Goal: Check status: Check status

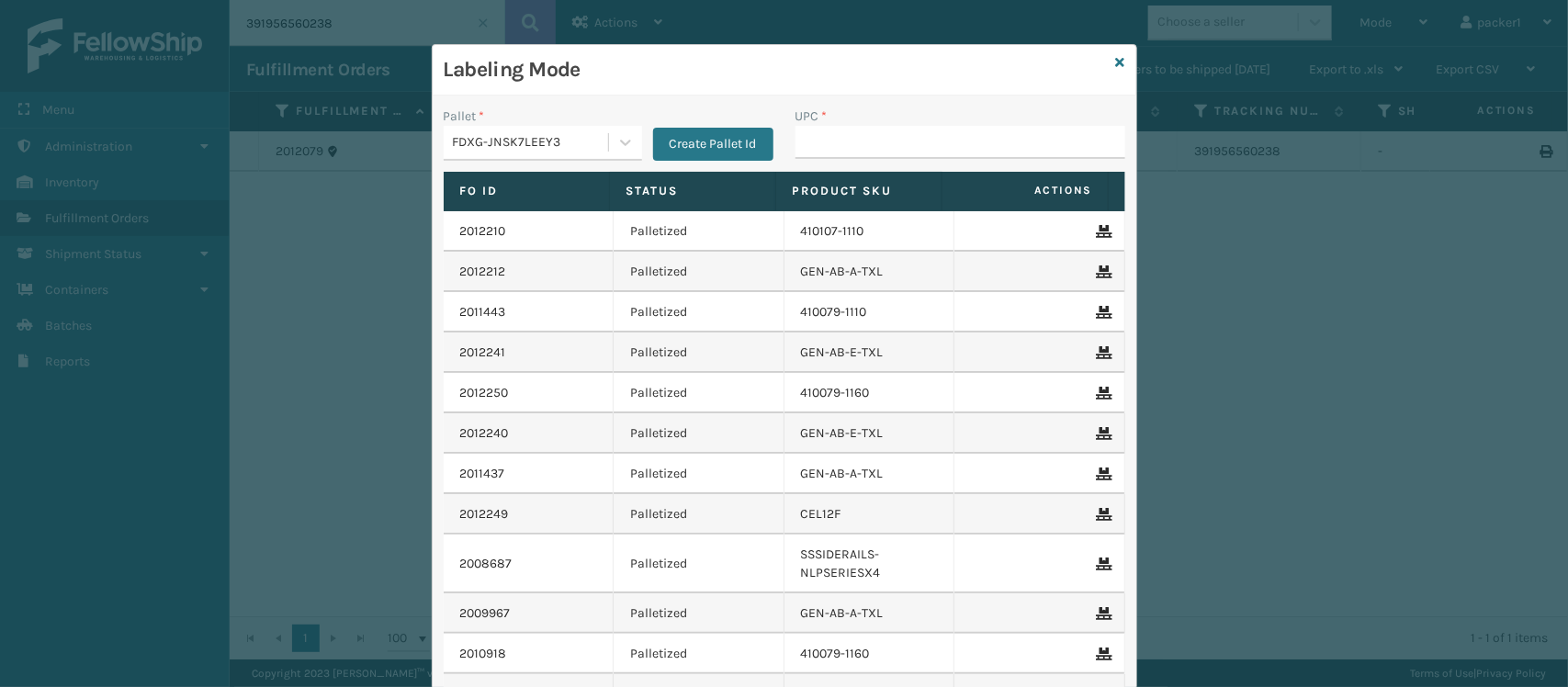
click at [784, 336] on td "GEN-AB-E-TXL" at bounding box center [869, 352] width 171 height 41
click at [814, 157] on input "UPC *" at bounding box center [959, 142] width 329 height 33
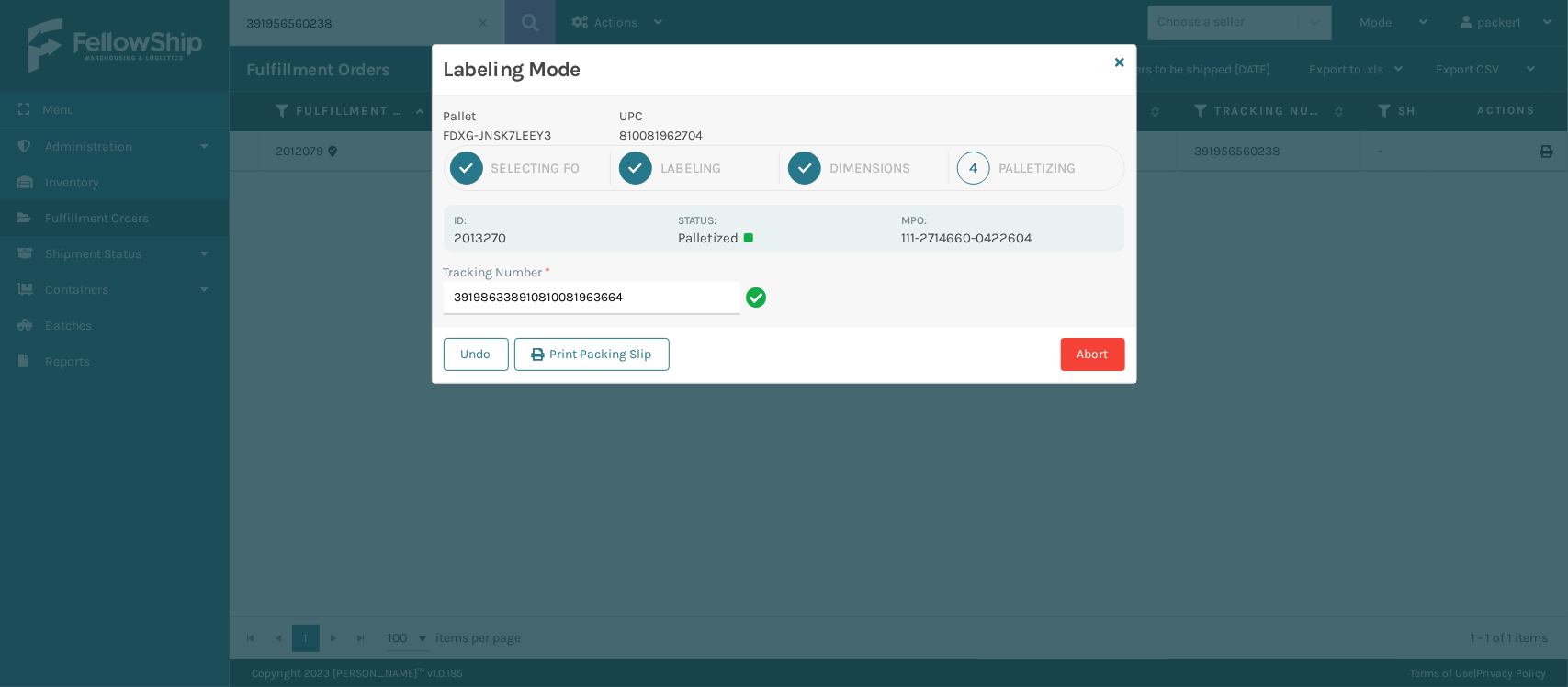
type input "391986338910810081963664"
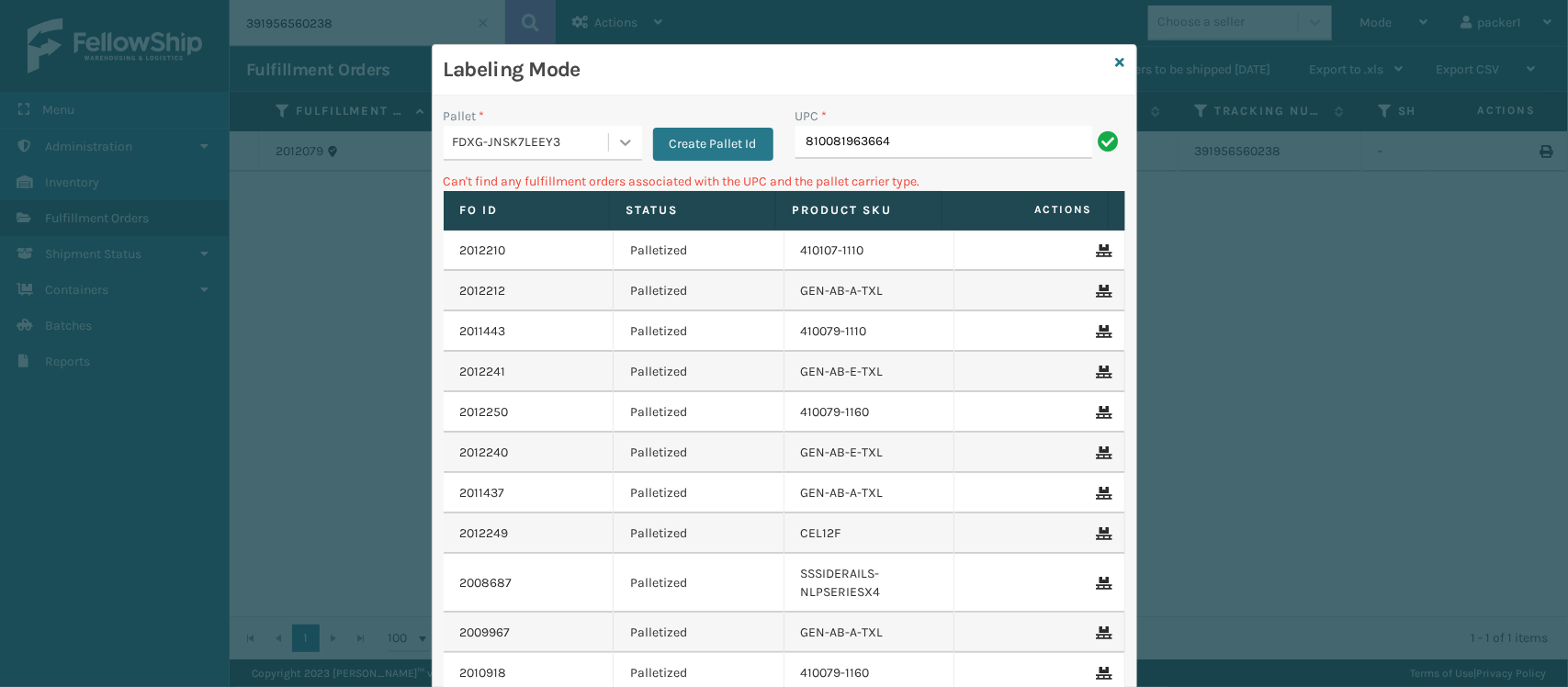
click at [609, 141] on div at bounding box center [625, 142] width 33 height 33
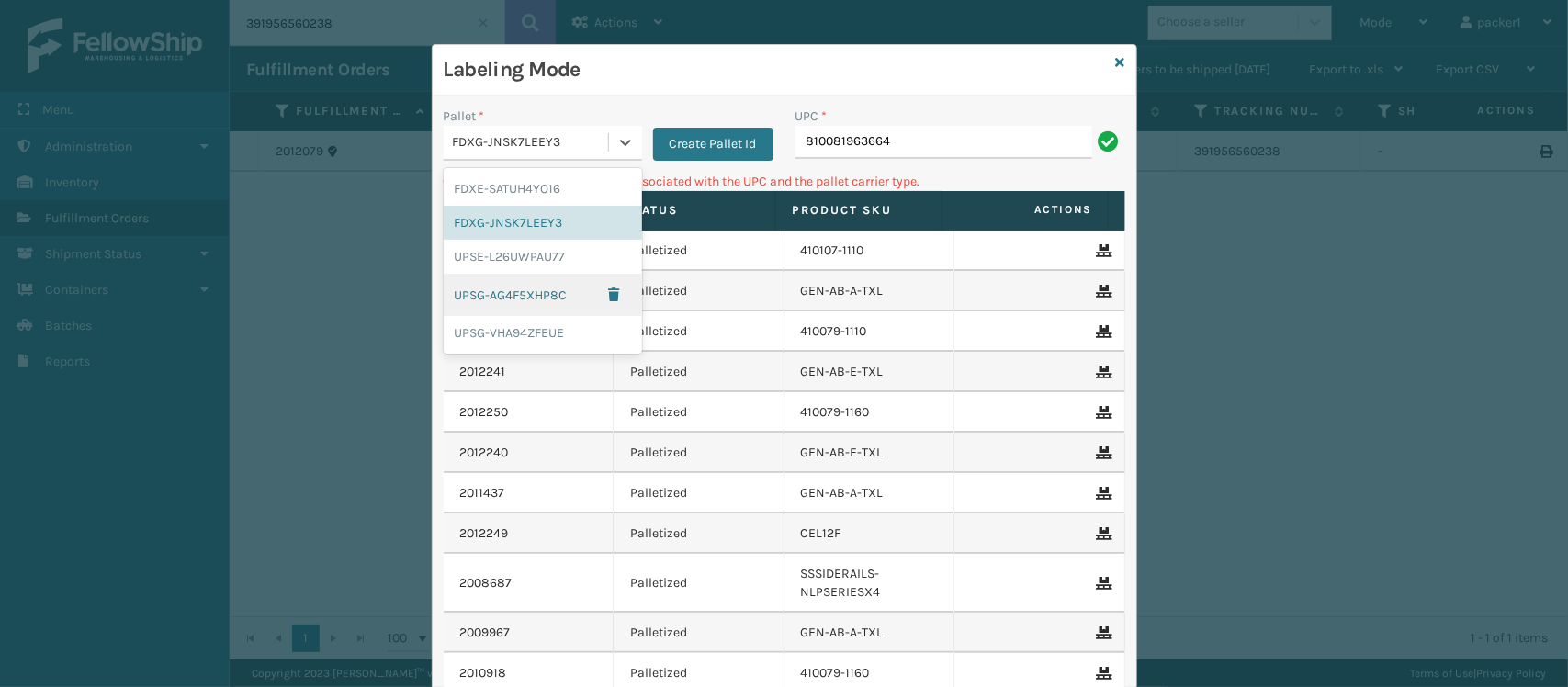
click at [482, 310] on div "UPSG-AG4F5XHP8C" at bounding box center [542, 294] width 198 height 42
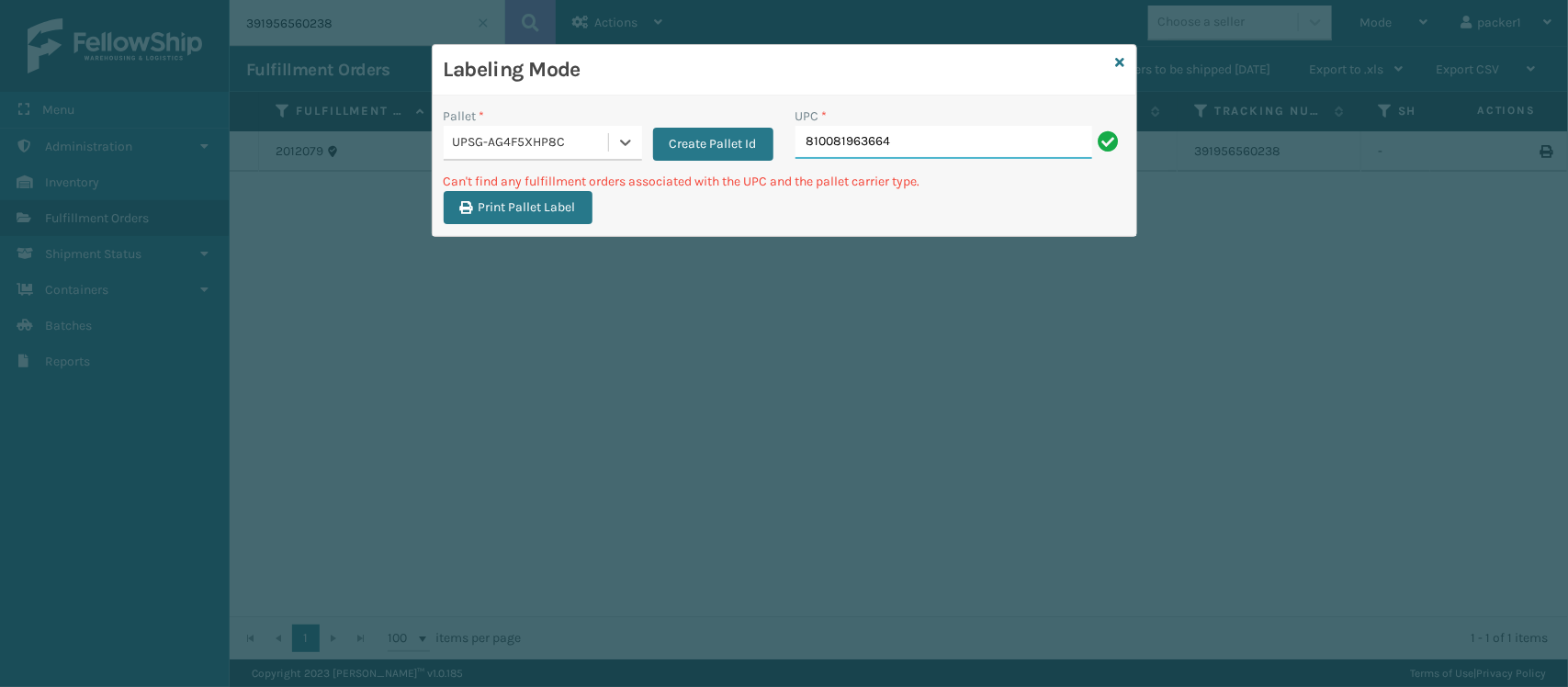
click at [1023, 154] on input "810081963664" at bounding box center [943, 142] width 296 height 33
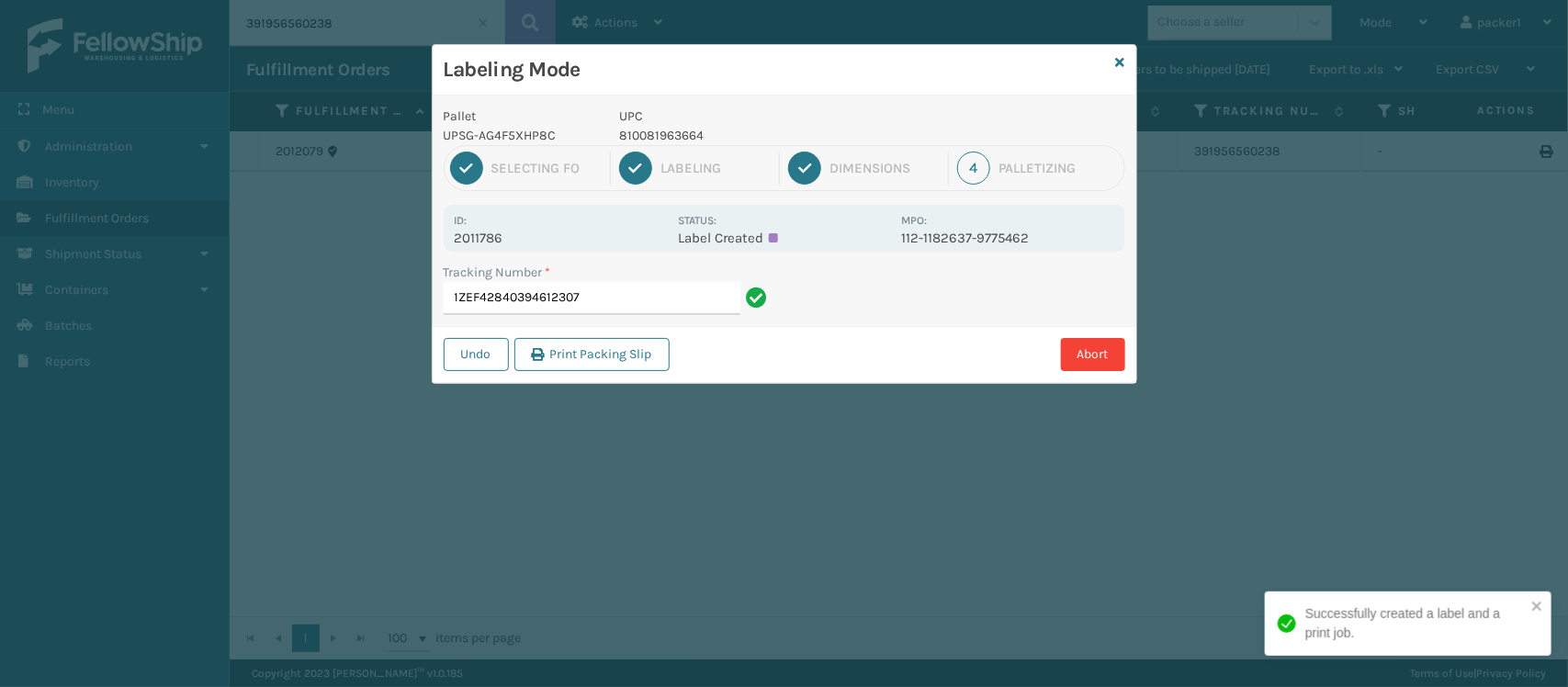
click at [536, 194] on div "Pallet UPSG-AG4F5XHP8C UPC 810081963664 1 Selecting FO 2 Labeling 3 Dimensions …" at bounding box center [785, 239] width 704 height 288
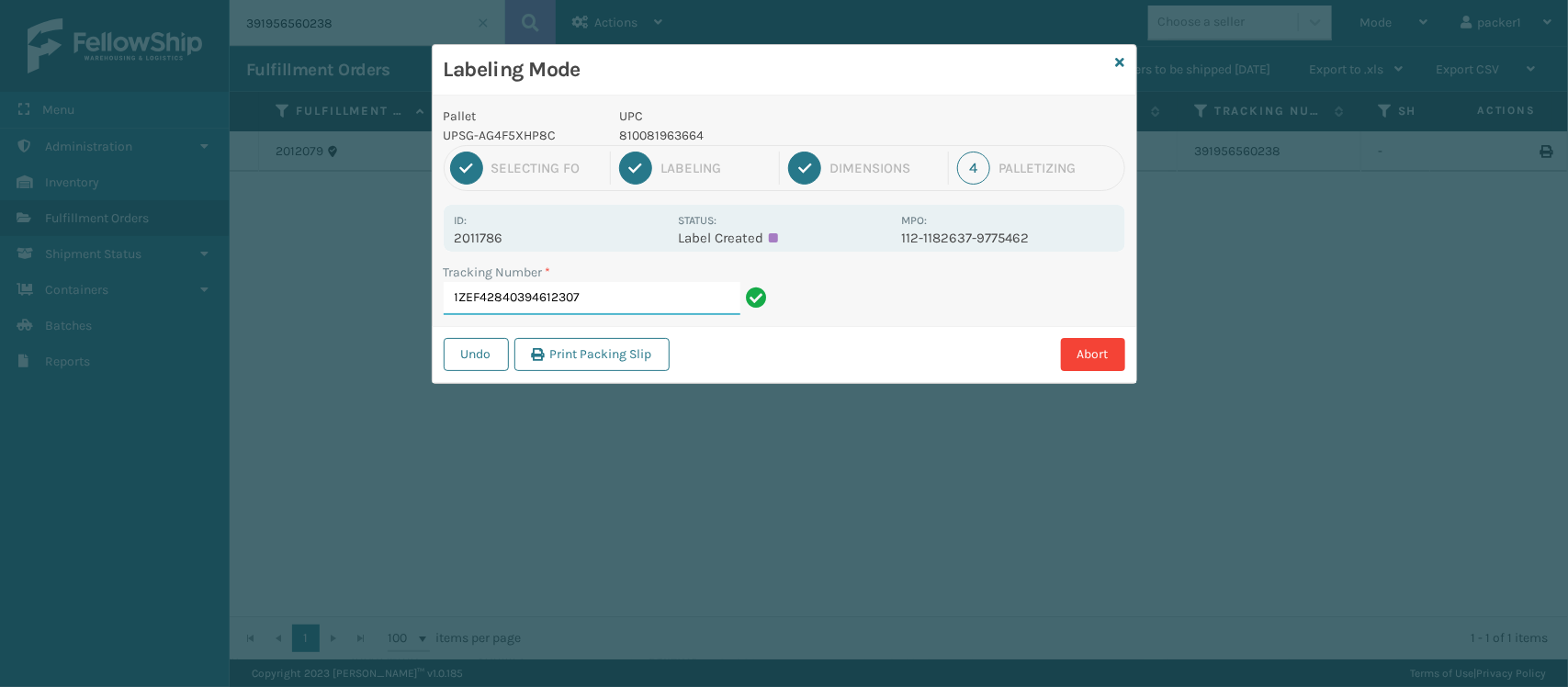
click at [647, 296] on input "1ZEF42840394612307" at bounding box center [592, 298] width 296 height 33
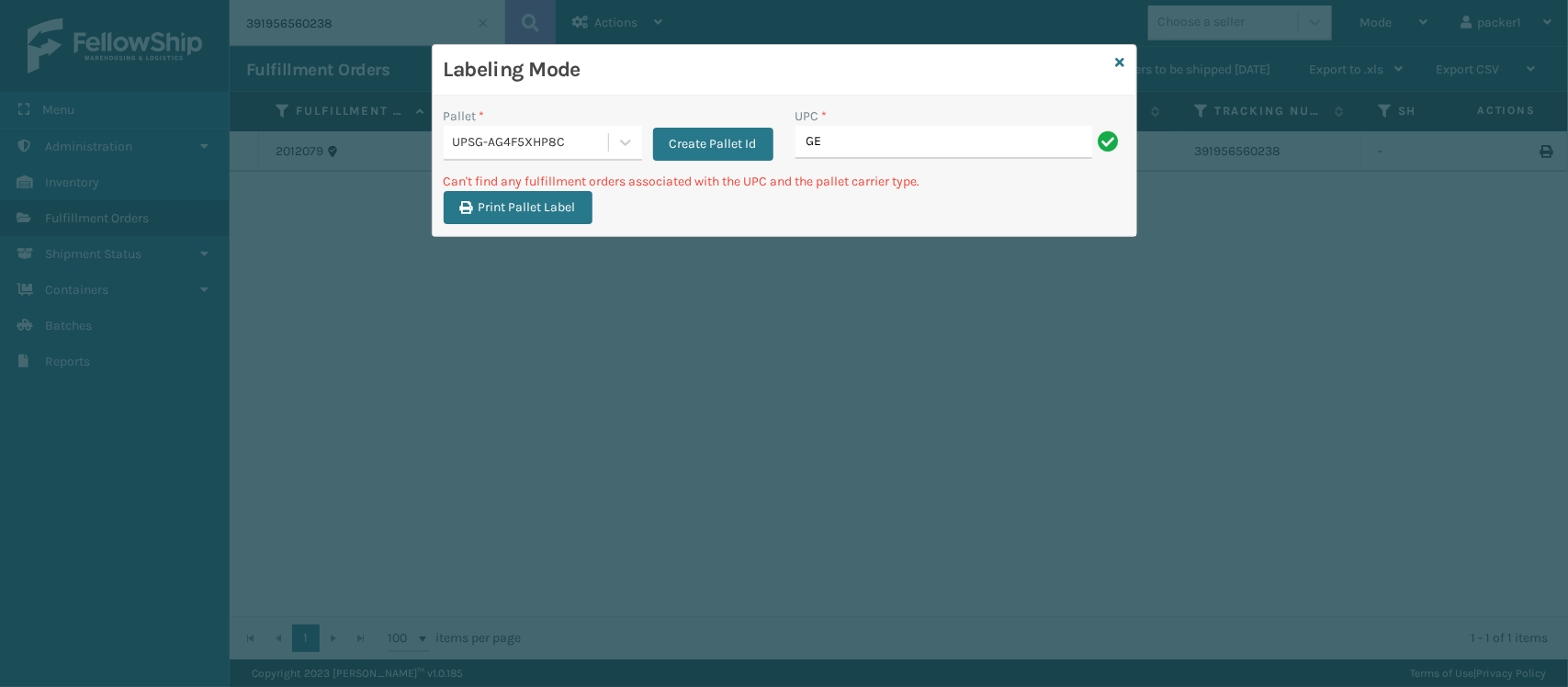
type input "G"
click at [620, 134] on icon at bounding box center [625, 142] width 18 height 18
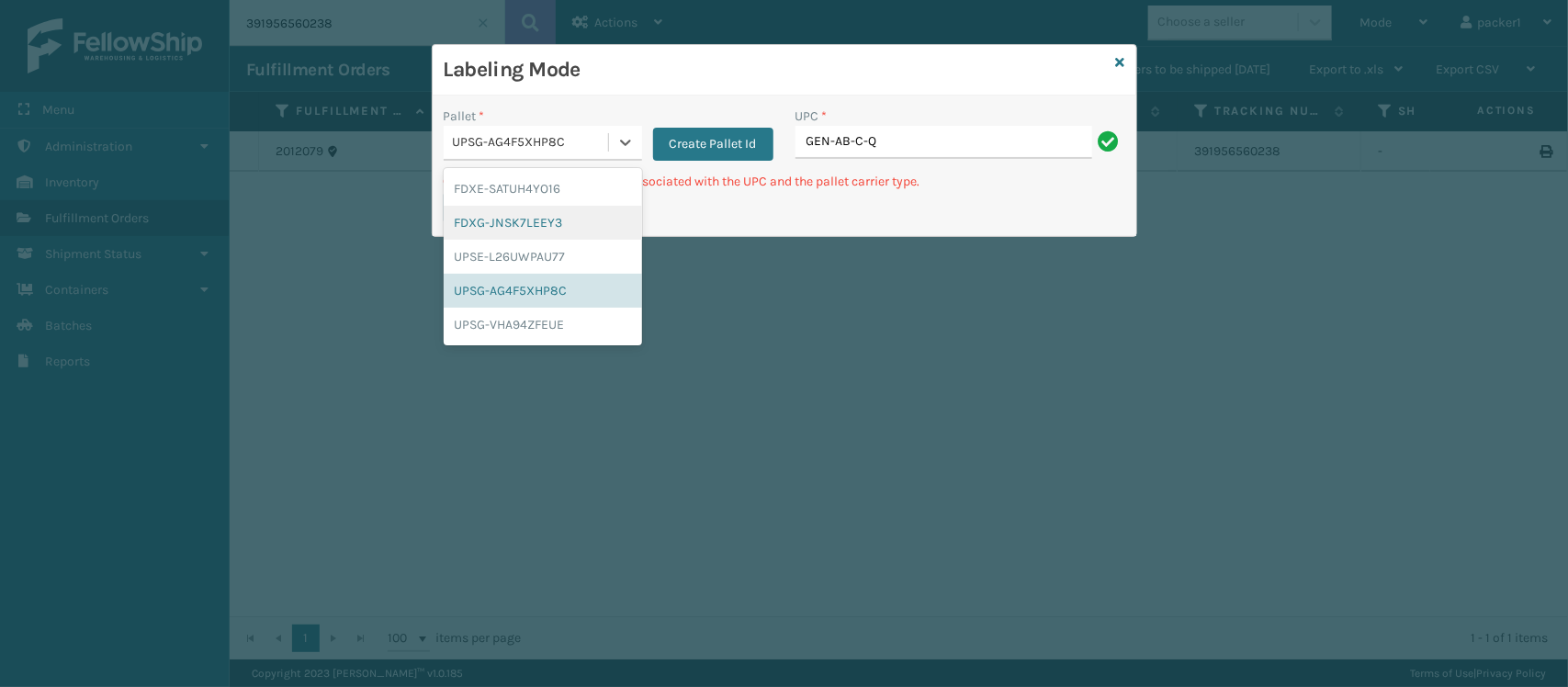
click at [560, 218] on div "FDXG-JNSK7LEEY3" at bounding box center [542, 223] width 198 height 34
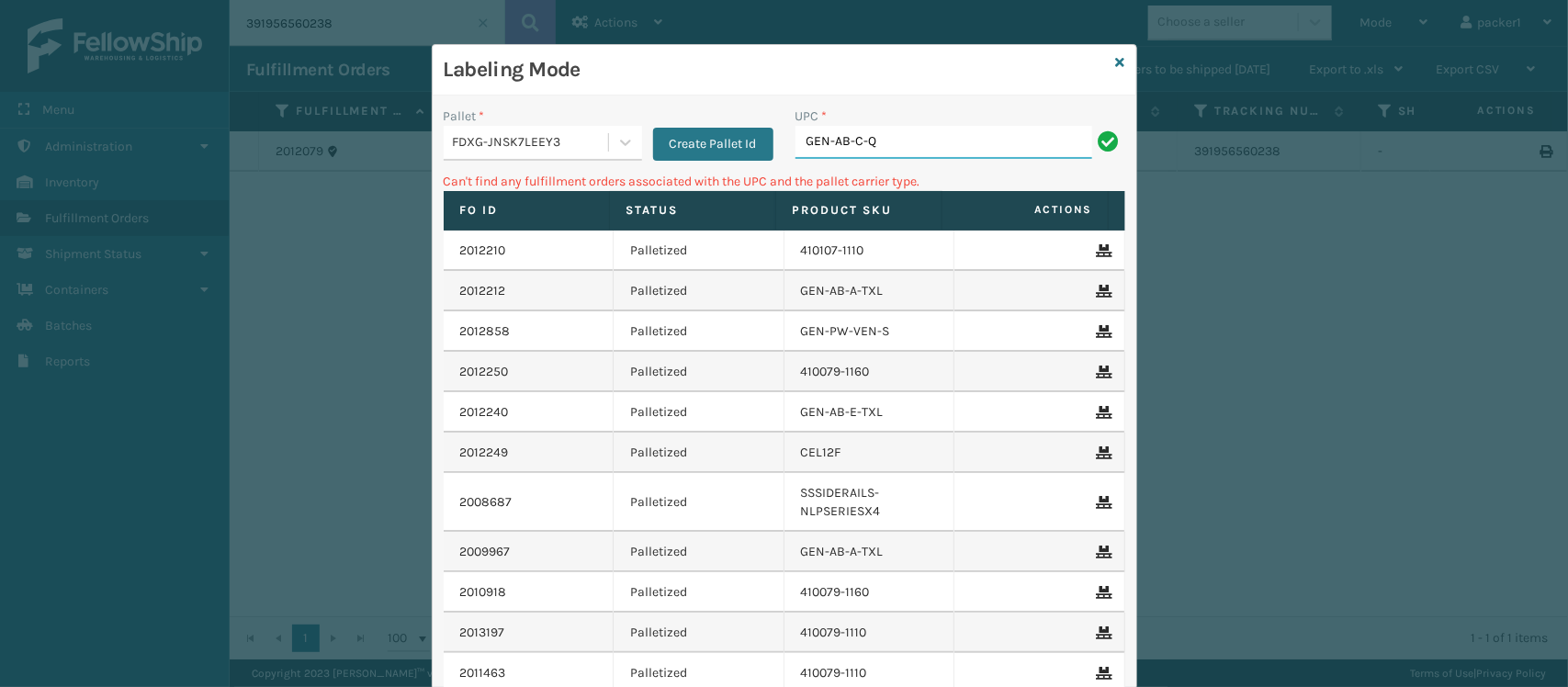
click at [909, 128] on input "GEN-AB-C-Q" at bounding box center [943, 142] width 296 height 33
